Goal: Transaction & Acquisition: Purchase product/service

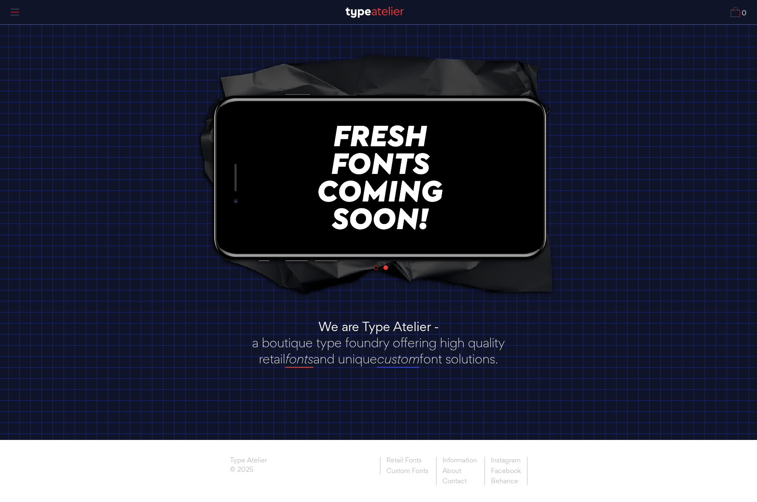
click at [295, 366] on div "0 Fonts Custom About Info Contact 1 2 1 2 We are Type Atelier - a boutique type…" at bounding box center [378, 251] width 757 height 502
click at [294, 364] on link "fonts" at bounding box center [299, 359] width 28 height 17
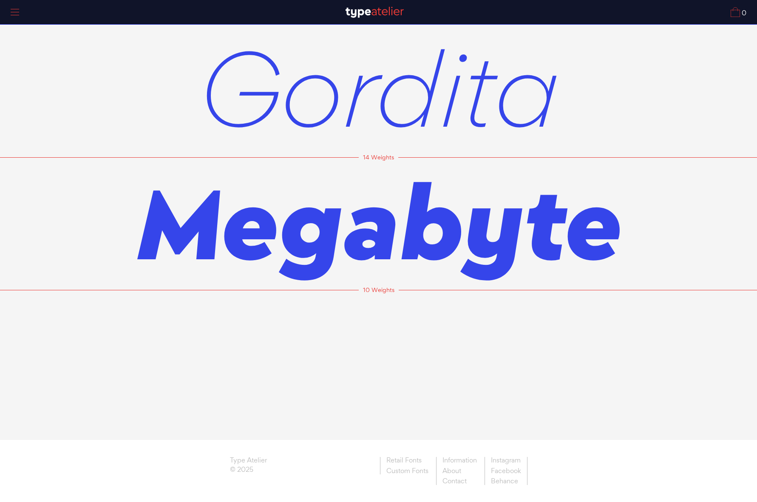
click at [345, 95] on span "Gordita" at bounding box center [378, 87] width 361 height 133
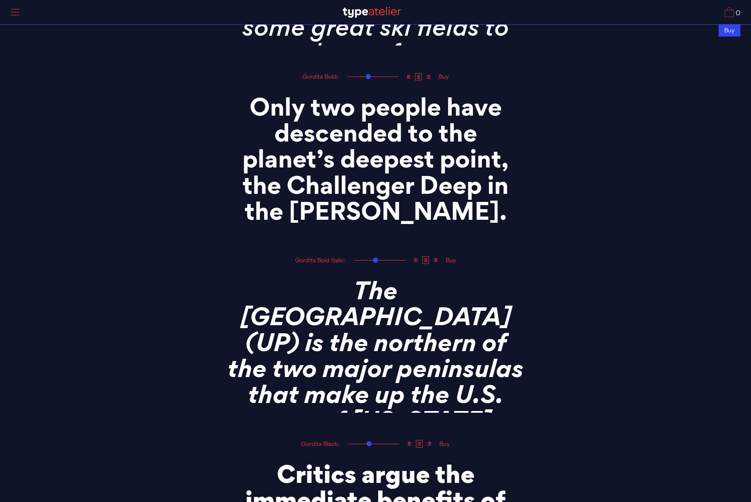
scroll to position [2160, 0]
